Goal: Check status: Check status

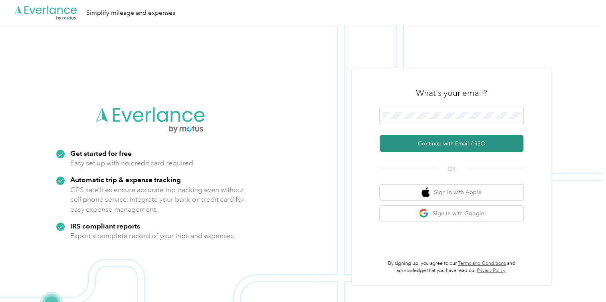
click at [422, 143] on button "Continue with Email / SSO" at bounding box center [452, 143] width 144 height 17
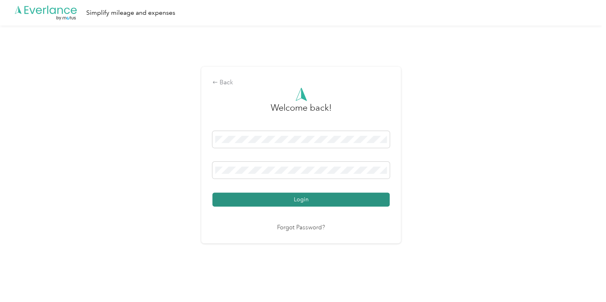
click at [296, 200] on button "Login" at bounding box center [301, 200] width 177 height 14
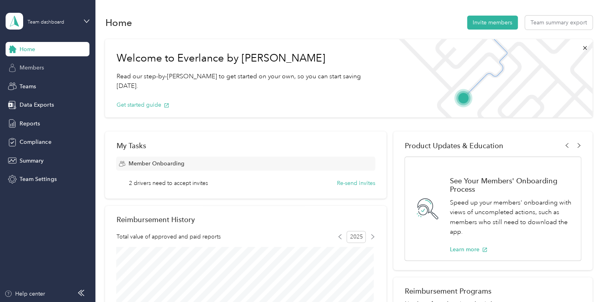
click at [35, 68] on span "Members" at bounding box center [32, 68] width 24 height 8
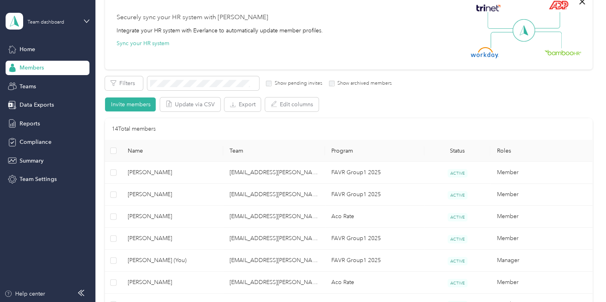
scroll to position [120, 0]
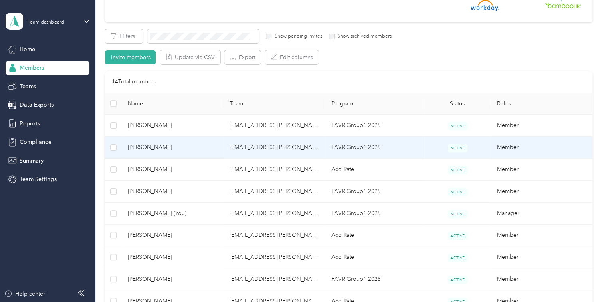
click at [350, 148] on td "FAVR Group1 2025" at bounding box center [374, 148] width 99 height 22
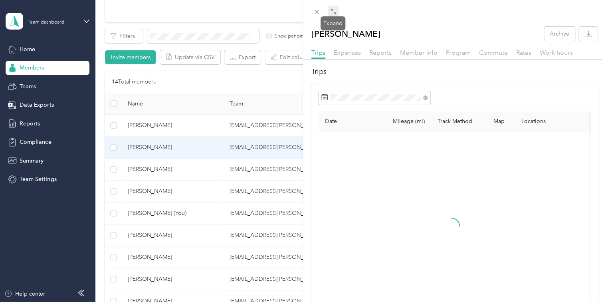
click at [336, 14] on icon at bounding box center [333, 11] width 6 height 6
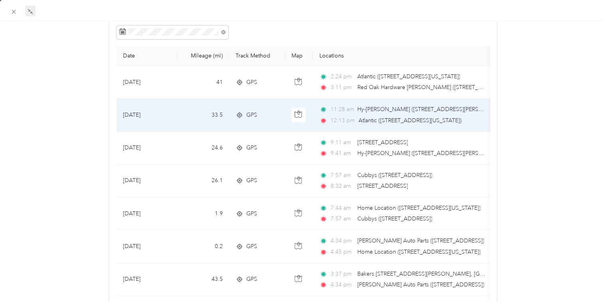
scroll to position [80, 0]
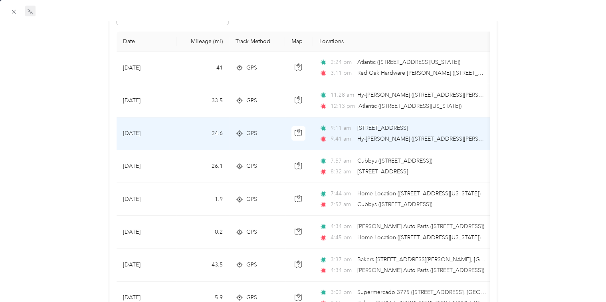
click at [433, 137] on span "Hy-[PERSON_NAME] ([STREET_ADDRESS][PERSON_NAME][PERSON_NAME], [GEOGRAPHIC_DATA]…" at bounding box center [502, 138] width 290 height 7
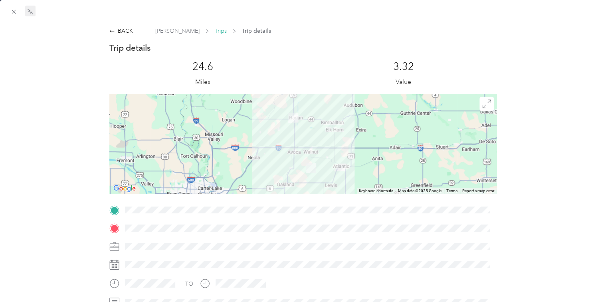
click at [215, 29] on span "Trips" at bounding box center [221, 31] width 12 height 8
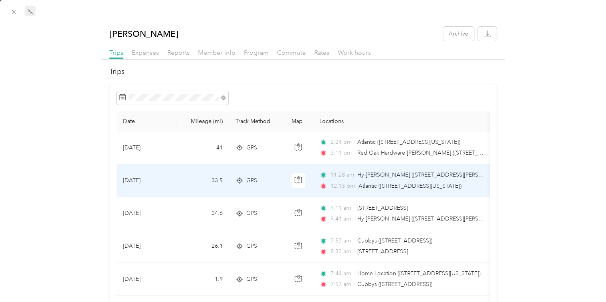
click at [435, 180] on div "11:28 am Hy-[PERSON_NAME] ([STREET_ADDRESS][PERSON_NAME][PERSON_NAME], [GEOGRAP…" at bounding box center [404, 181] width 168 height 20
